Goal: Task Accomplishment & Management: Use online tool/utility

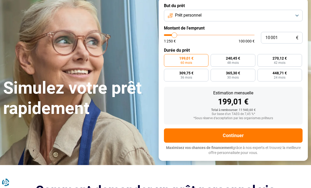
click at [290, 16] on button "Prêt personnel" at bounding box center [233, 16] width 138 height 12
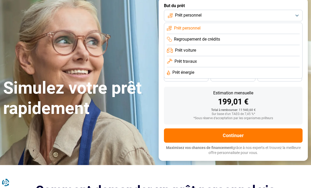
click at [296, 17] on button "Prêt personnel" at bounding box center [233, 16] width 138 height 12
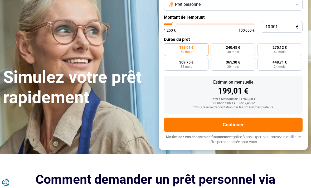
type input "10 750"
type input "10750"
type input "9 500"
type input "9500"
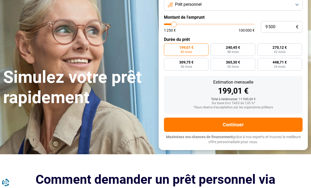
type input "7 250"
type input "7250"
type input "5 500"
type input "5500"
type input "3 250"
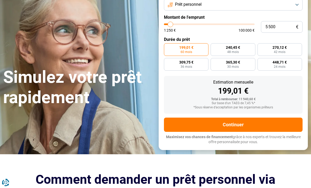
type input "3250"
type input "1 500"
type input "1500"
type input "1 250"
type input "1250"
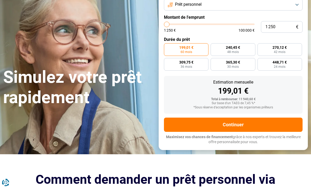
type input "1 500"
type input "1500"
type input "2 000"
type input "2000"
type input "2 750"
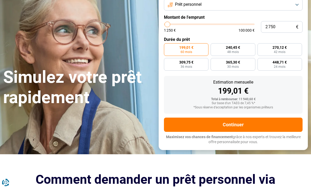
type input "2750"
type input "3 250"
type input "3250"
type input "4 250"
type input "4250"
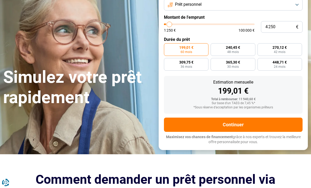
type input "4 750"
type input "4750"
type input "5 500"
type input "5500"
type input "5 750"
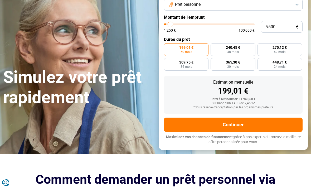
type input "5750"
type input "6 250"
type input "6250"
type input "6 750"
type input "6750"
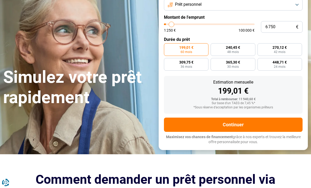
type input "7 000"
type input "7000"
type input "7 250"
type input "7250"
type input "7 500"
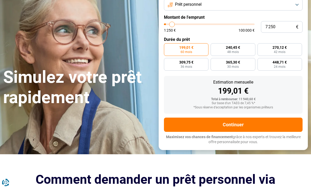
type input "7500"
type input "8 000"
type input "8000"
type input "7 500"
type input "7500"
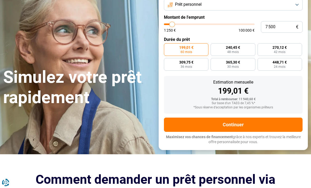
type input "7 250"
type input "7250"
type input "7 000"
type input "7000"
type input "6 750"
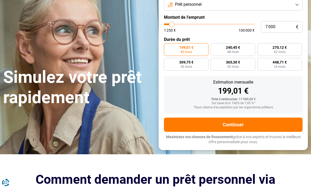
type input "6750"
type input "6 000"
type input "6000"
type input "5 000"
type input "5000"
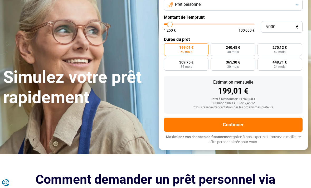
type input "4 500"
type input "4500"
type input "4 000"
type input "4000"
type input "3 000"
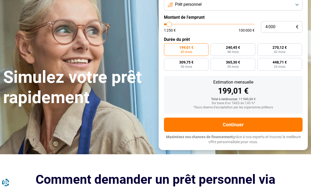
type input "3000"
type input "2 000"
type input "2000"
type input "1 250"
type input "1250"
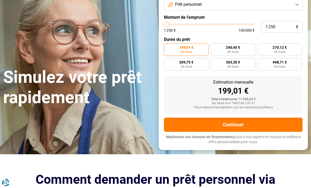
type input "1 500"
type input "1500"
type input "1 750"
type input "1750"
type input "2 000"
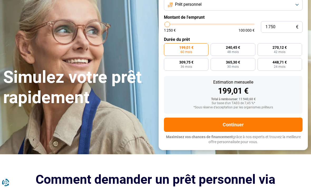
type input "2000"
type input "2 250"
type input "2250"
type input "2 750"
type input "2750"
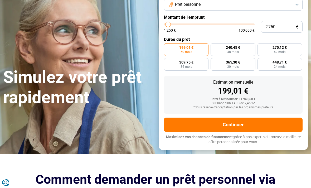
type input "3 000"
type input "3000"
type input "3 250"
type input "3250"
type input "3 500"
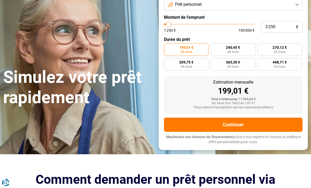
type input "3500"
type input "4 000"
type input "4000"
type input "4 250"
type input "4250"
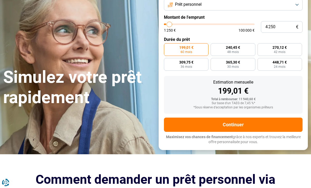
type input "4 500"
type input "4500"
type input "4 750"
type input "4750"
type input "5 000"
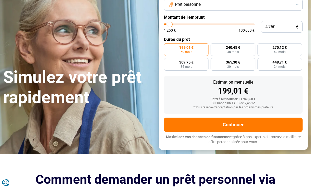
type input "5000"
type input "5 500"
type input "5500"
type input "5 000"
type input "5000"
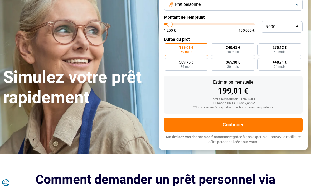
type input "4 750"
type input "4750"
type input "4 500"
type input "4500"
type input "4 250"
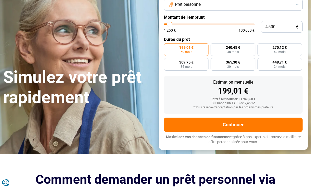
type input "4250"
type input "3 500"
type input "3500"
type input "3 250"
type input "3250"
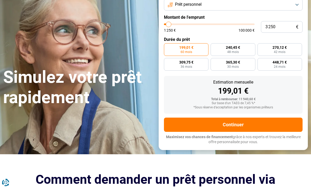
type input "3 000"
type input "3000"
type input "2 750"
type input "2750"
type input "2 250"
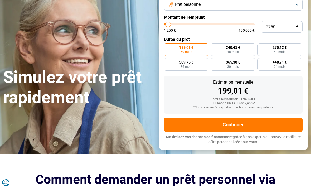
type input "2250"
type input "2 000"
type input "2000"
type input "1 750"
type input "1750"
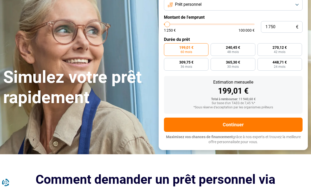
type input "1 500"
type input "1500"
type input "1 250"
type input "1250"
type input "1 500"
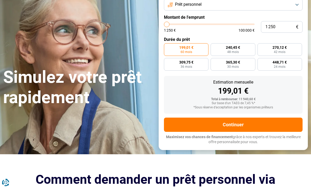
type input "1500"
type input "1 750"
type input "1750"
type input "2 000"
type input "2000"
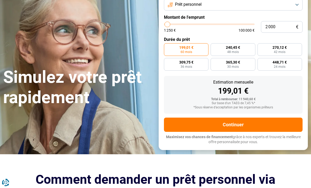
type input "2 250"
type input "2250"
type input "2 750"
type input "2750"
type input "3 000"
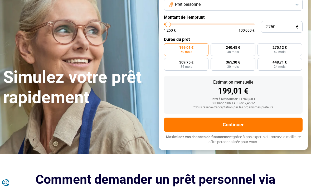
type input "3000"
type input "3 250"
type input "3250"
type input "3 000"
type input "3000"
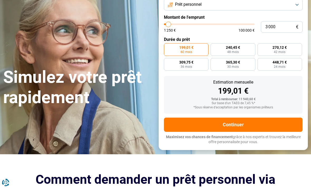
type input "2 750"
type input "2750"
type input "2 250"
type input "2250"
type input "2 000"
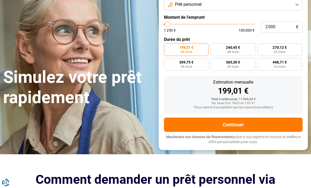
type input "2000"
type input "1 750"
type input "1750"
type input "2 000"
type input "2000"
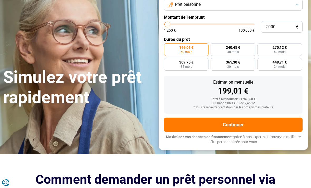
type input "2 250"
type input "2250"
type input "2 750"
type input "2750"
type input "3 000"
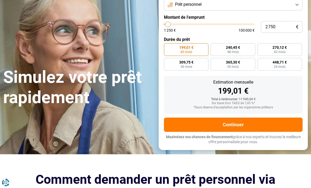
type input "3000"
type input "3 250"
type input "3250"
type input "3 000"
type input "3000"
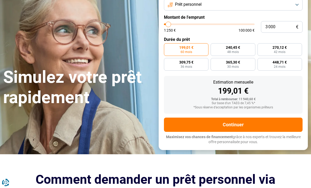
type input "2 750"
type input "2750"
type input "2 250"
type input "2250"
type input "2 000"
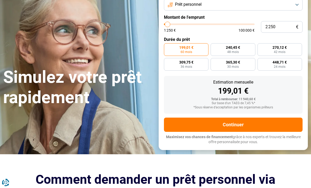
type input "2000"
type input "1 750"
type input "1750"
radio input "true"
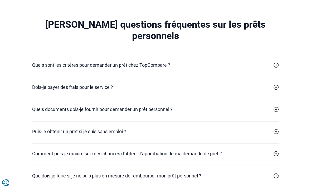
scroll to position [1612, 0]
